Goal: Task Accomplishment & Management: Manage account settings

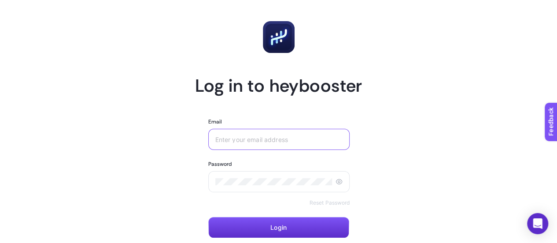
click at [254, 139] on input "Email" at bounding box center [279, 139] width 128 height 7
click at [262, 137] on input "Email" at bounding box center [279, 139] width 128 height 7
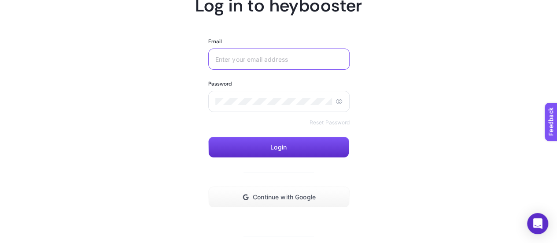
scroll to position [88, 0]
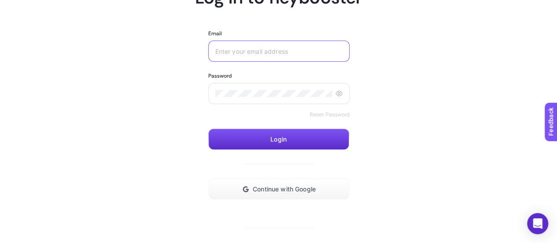
click at [289, 51] on input "Email" at bounding box center [279, 51] width 128 height 7
click at [290, 52] on input "Email" at bounding box center [279, 51] width 128 height 7
click at [304, 55] on div at bounding box center [279, 51] width 142 height 21
paste input "[EMAIL_ADDRESS][DOMAIN_NAME]"
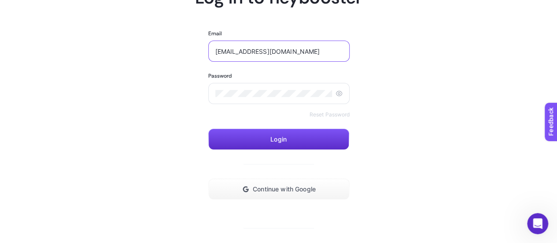
type input "[EMAIL_ADDRESS][DOMAIN_NAME]"
click at [310, 192] on span "Continue with Google" at bounding box center [284, 188] width 63 height 7
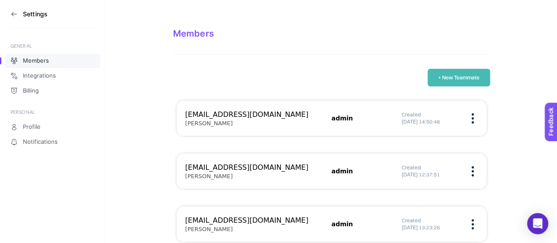
click at [472, 82] on button "+ New Teammate" at bounding box center [458, 78] width 63 height 18
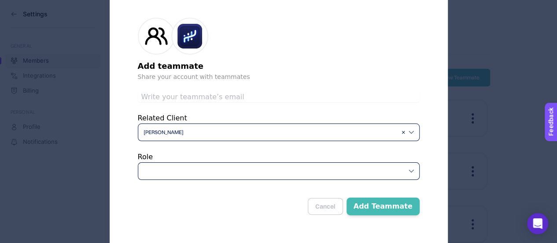
click at [310, 133] on span "[PERSON_NAME]" at bounding box center [271, 132] width 254 height 7
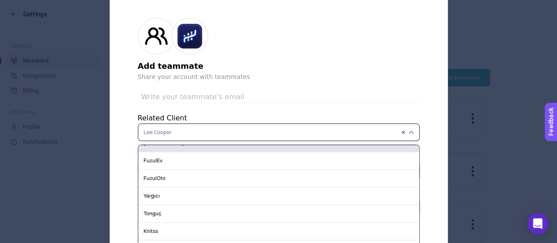
scroll to position [117, 0]
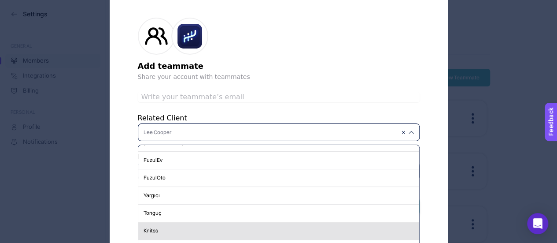
click at [169, 231] on div "Knitss" at bounding box center [278, 231] width 281 height 18
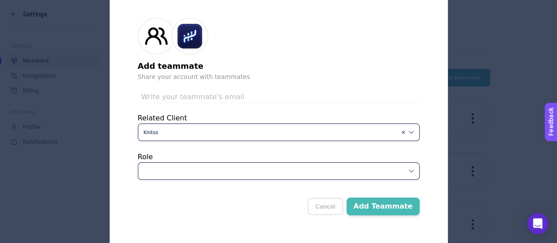
click at [187, 167] on div at bounding box center [279, 171] width 282 height 18
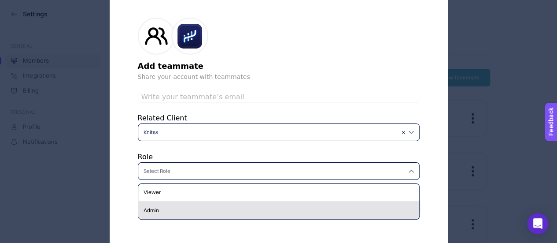
click at [169, 206] on div "Admin" at bounding box center [278, 210] width 281 height 18
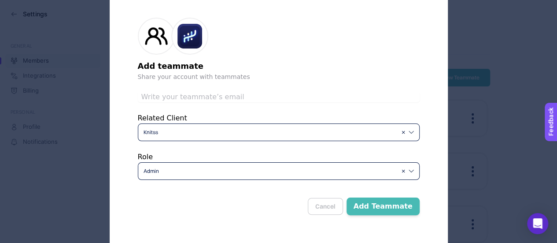
click at [207, 200] on div "Cancel Add Teammate" at bounding box center [279, 202] width 282 height 25
click at [225, 99] on input "text" at bounding box center [279, 97] width 282 height 11
type input "performance@digitalhouse.com.tr"
click at [282, 111] on form "Add teammate Share your account with teammates performance@digitalhouse.com.tr …" at bounding box center [279, 115] width 282 height 222
click at [392, 213] on button "Add Teammate" at bounding box center [382, 206] width 73 height 18
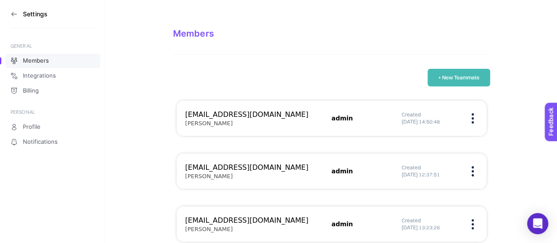
scroll to position [12, 0]
